Goal: Find specific page/section: Find specific page/section

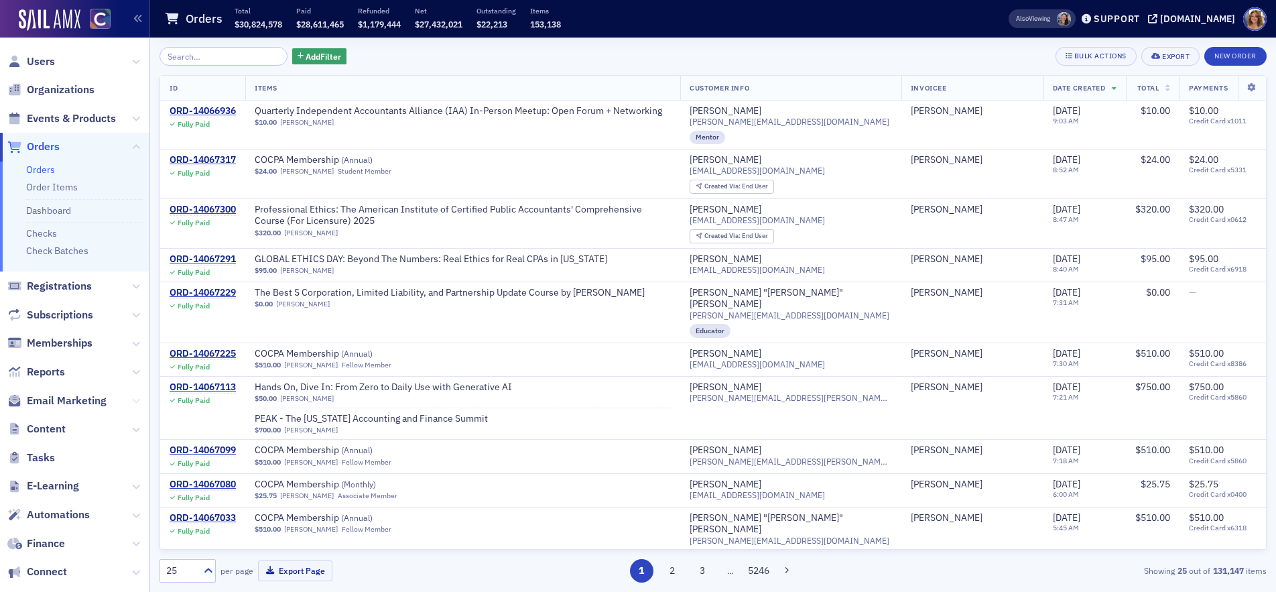
click at [134, 399] on icon at bounding box center [136, 401] width 8 height 8
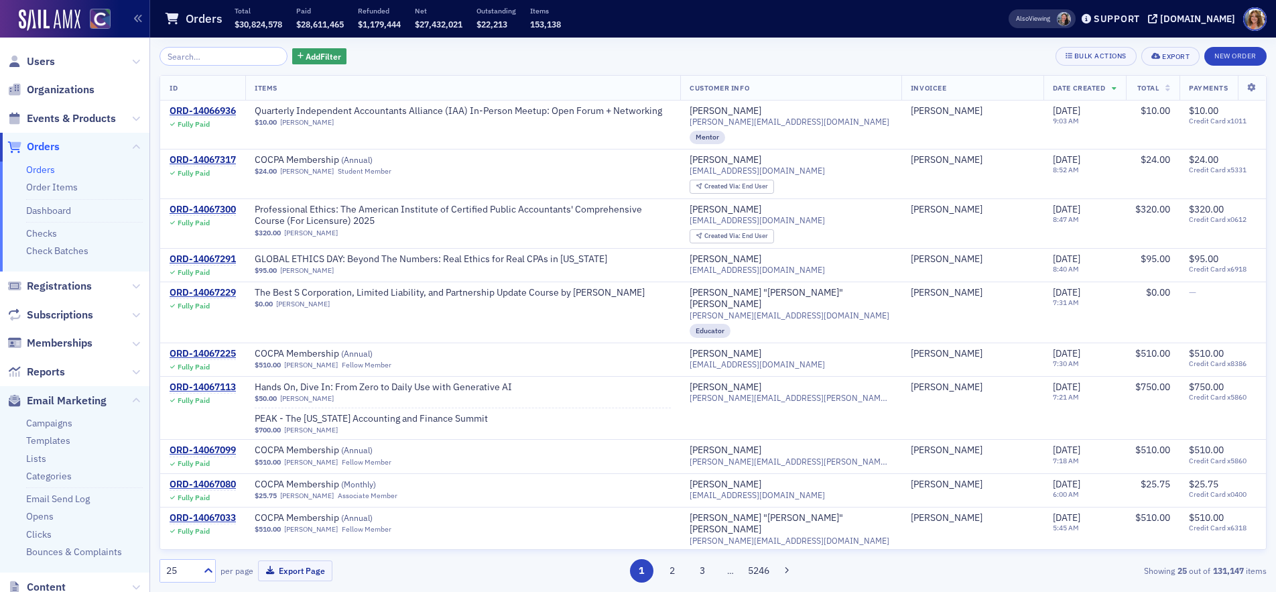
drag, startPoint x: 68, startPoint y: 422, endPoint x: 86, endPoint y: 410, distance: 21.2
click at [68, 422] on link "Campaigns" at bounding box center [49, 423] width 46 height 12
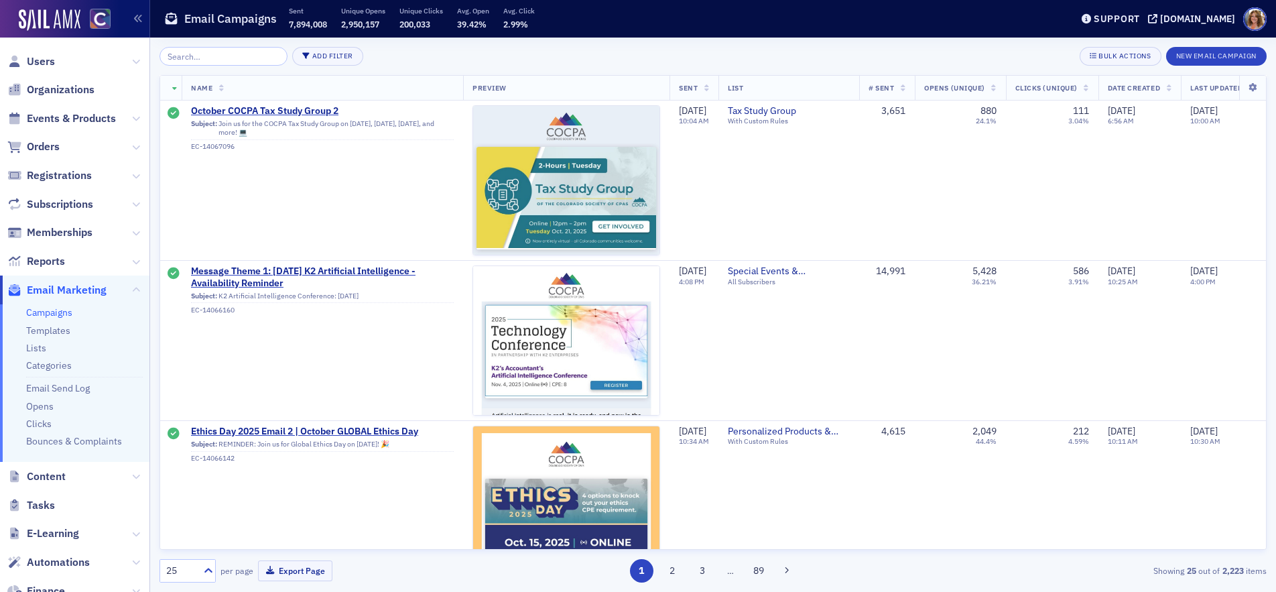
click at [234, 57] on input "search" at bounding box center [224, 56] width 128 height 19
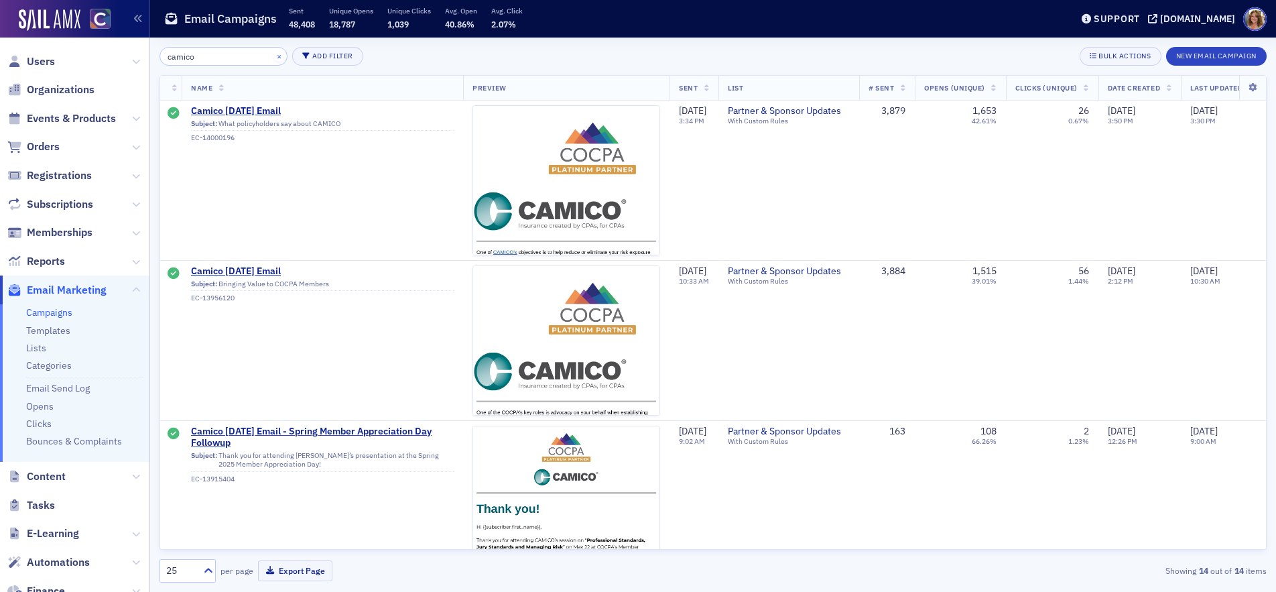
type input "camico"
click at [273, 55] on button "×" at bounding box center [279, 56] width 12 height 12
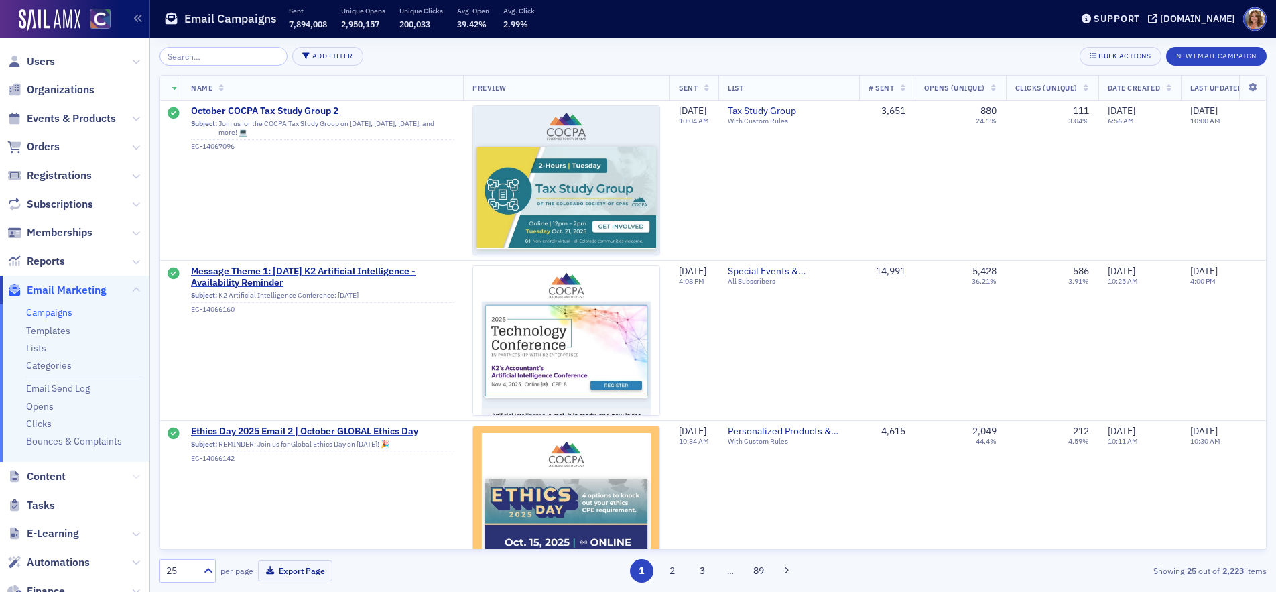
click at [137, 473] on icon at bounding box center [136, 477] width 8 height 8
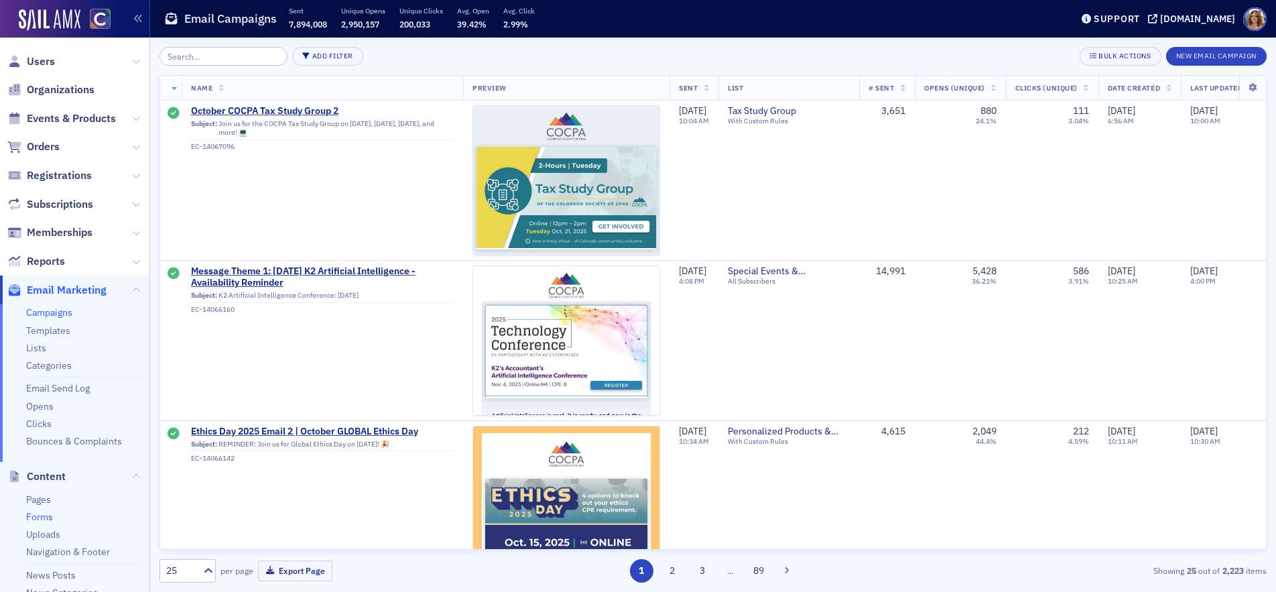
click at [46, 517] on link "Forms" at bounding box center [39, 517] width 27 height 12
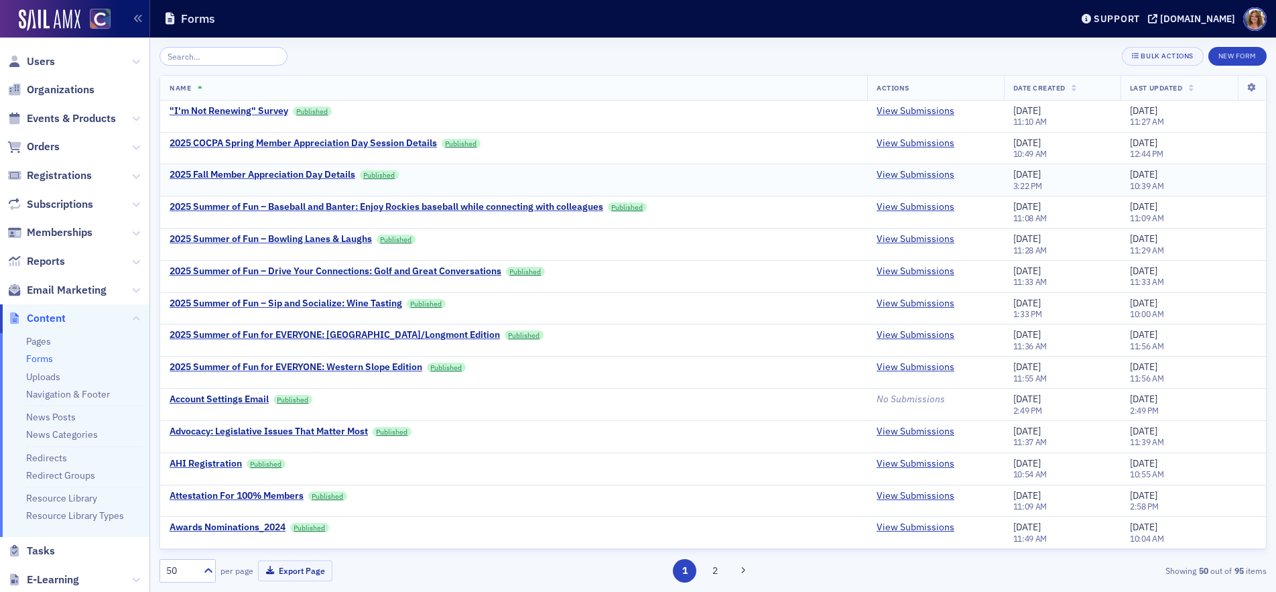
click at [911, 174] on link "View Submissions" at bounding box center [916, 175] width 78 height 12
